Goal: Use online tool/utility

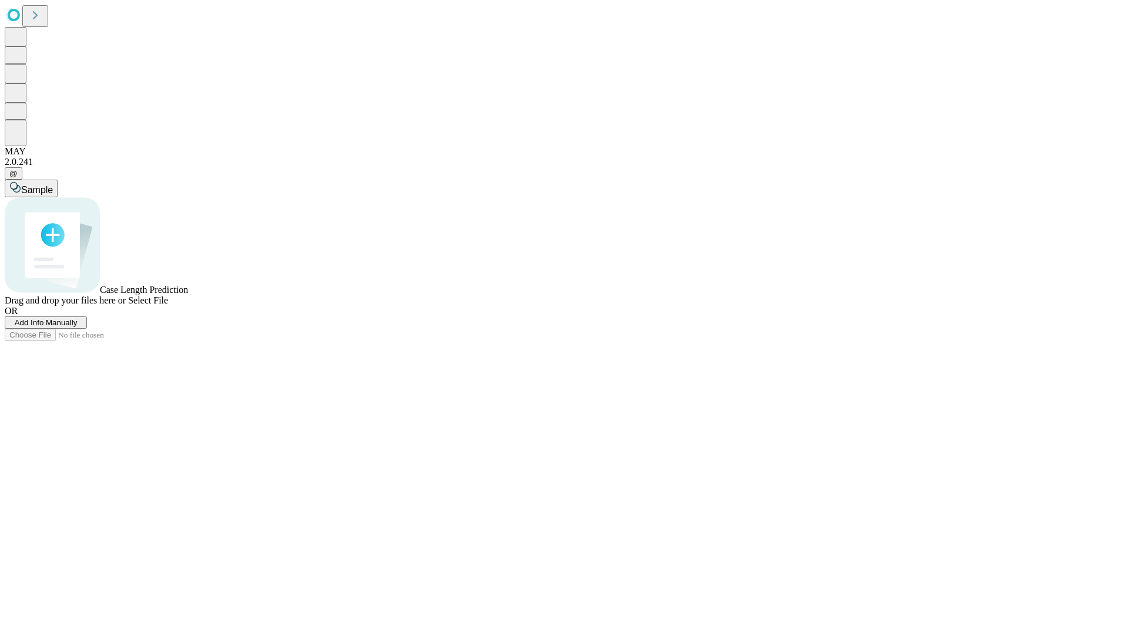
click at [168, 305] on span "Select File" at bounding box center [148, 300] width 40 height 10
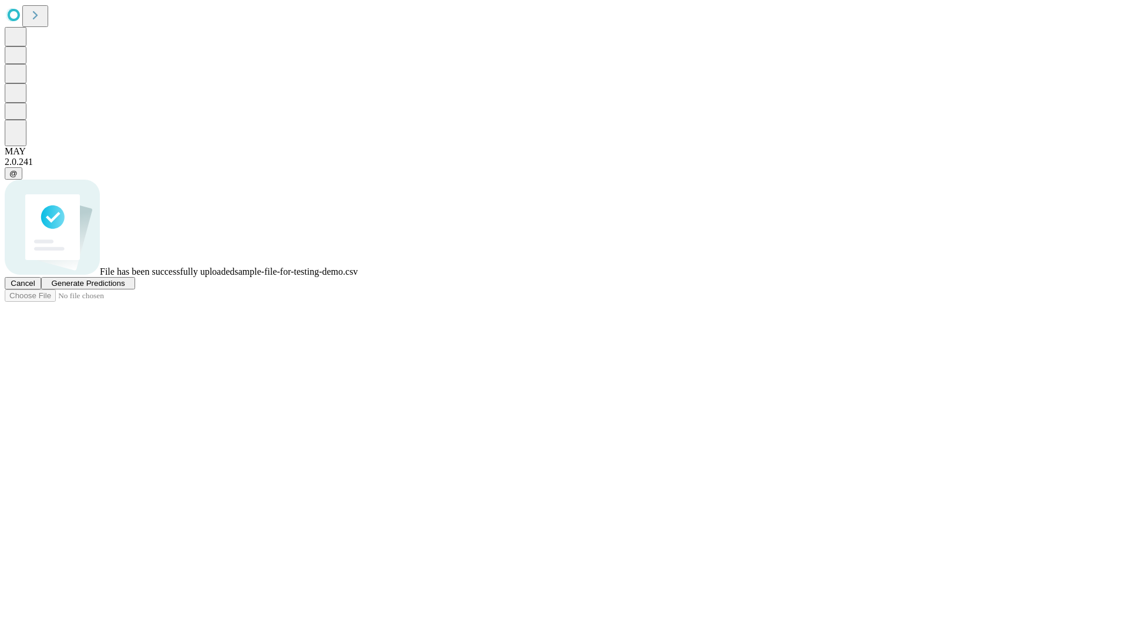
click at [125, 288] on span "Generate Predictions" at bounding box center [87, 283] width 73 height 9
